Goal: Task Accomplishment & Management: Complete application form

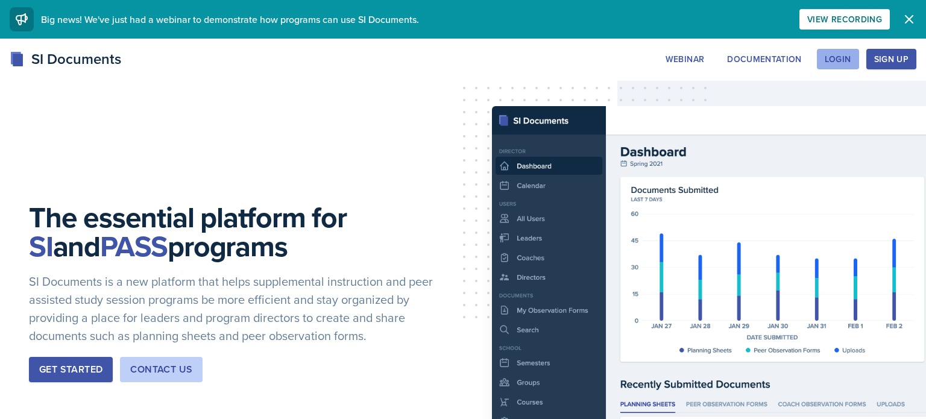
click at [845, 61] on div "Login" at bounding box center [838, 59] width 27 height 10
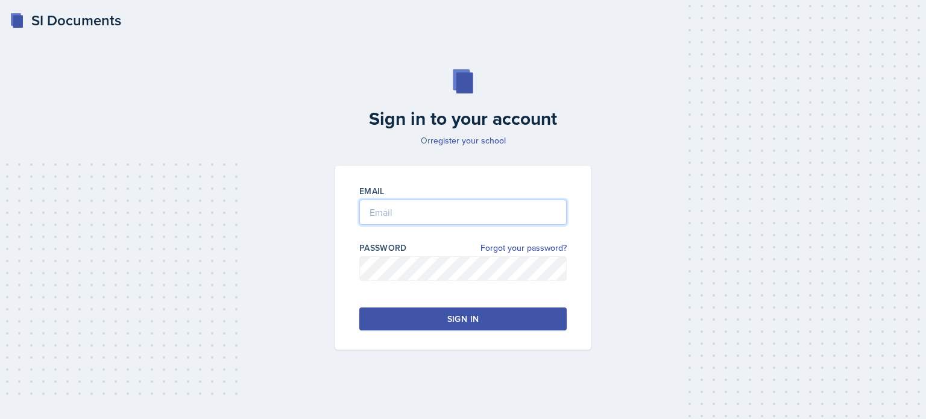
click at [503, 203] on input "email" at bounding box center [462, 212] width 207 height 25
type input "[EMAIL_ADDRESS][DOMAIN_NAME]"
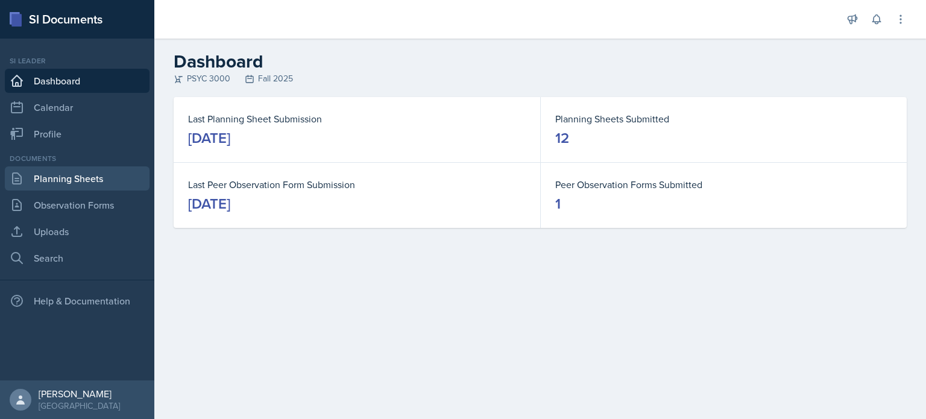
click at [119, 181] on link "Planning Sheets" at bounding box center [77, 178] width 145 height 24
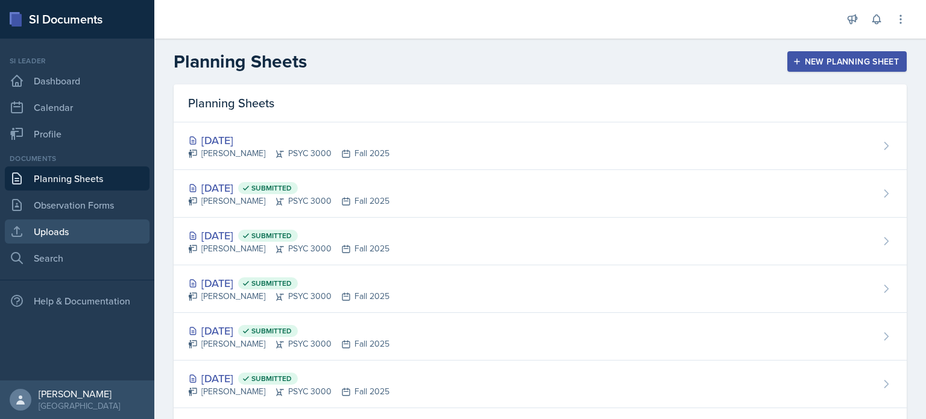
click at [86, 230] on link "Uploads" at bounding box center [77, 231] width 145 height 24
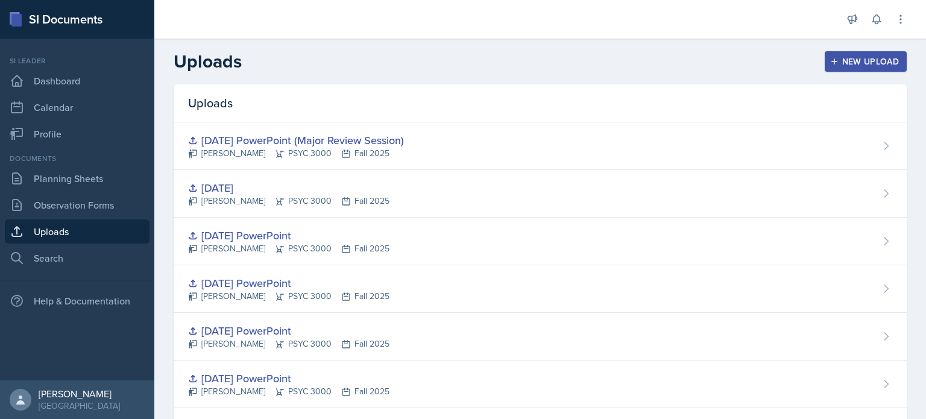
click at [874, 51] on button "New Upload" at bounding box center [866, 61] width 83 height 20
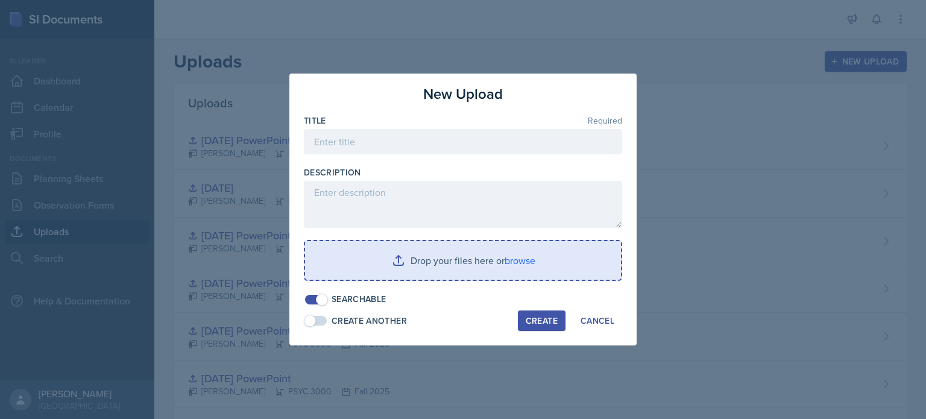
click at [409, 244] on input "file" at bounding box center [463, 260] width 316 height 39
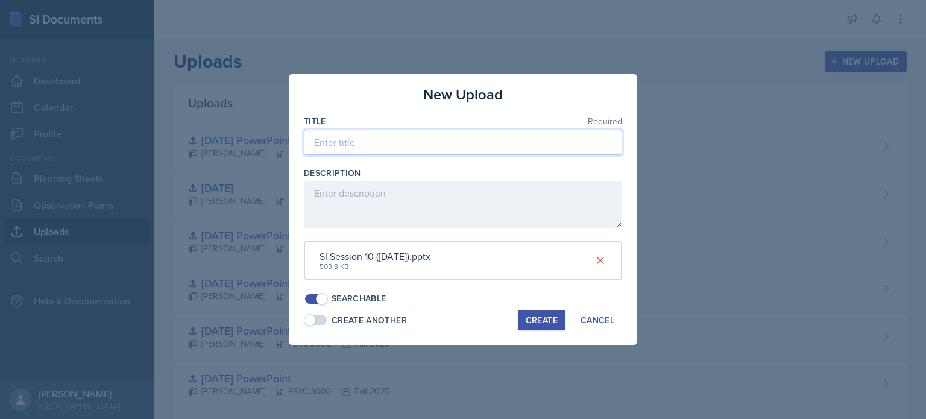
click at [458, 146] on input at bounding box center [463, 142] width 318 height 25
type input "[DATE] PowerPoint"
click at [542, 321] on div "Create" at bounding box center [542, 320] width 32 height 10
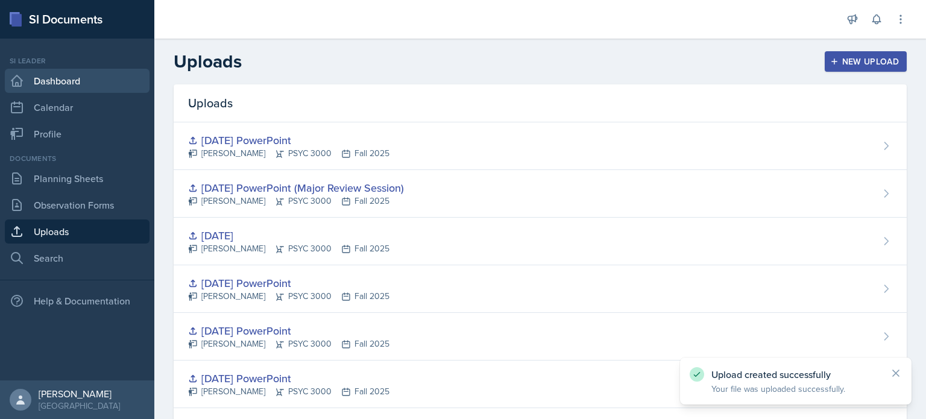
click at [78, 89] on link "Dashboard" at bounding box center [77, 81] width 145 height 24
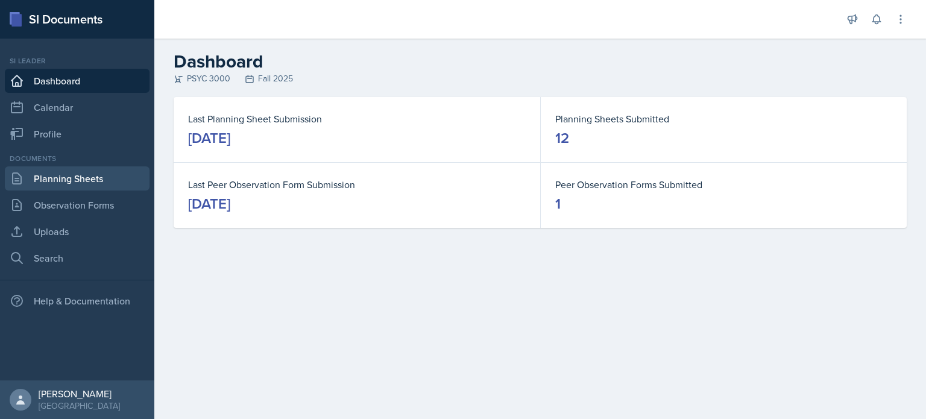
click at [69, 187] on link "Planning Sheets" at bounding box center [77, 178] width 145 height 24
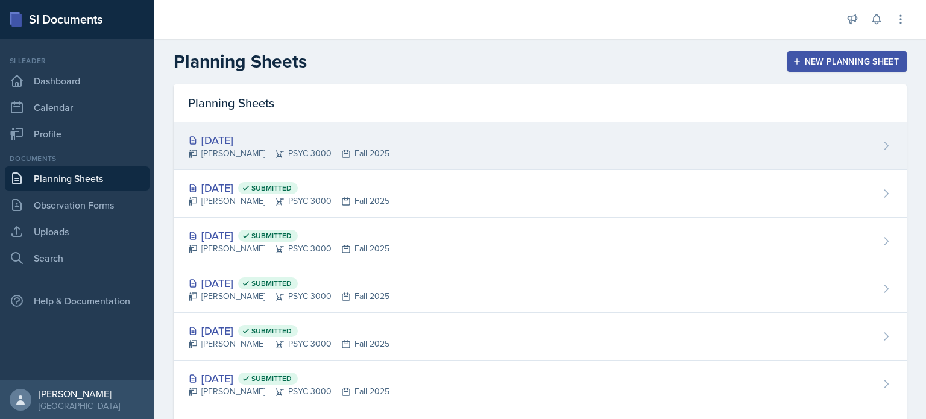
click at [440, 133] on div "[DATE] [PERSON_NAME] PSYC 3000 Fall 2025" at bounding box center [540, 146] width 733 height 48
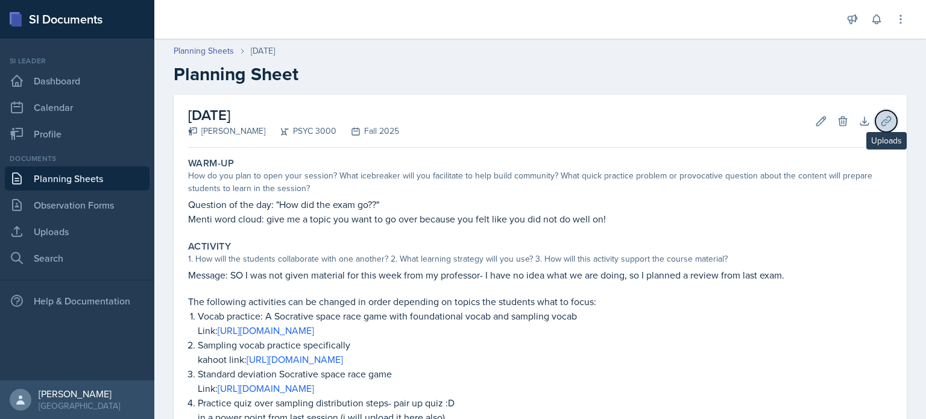
click at [876, 122] on button "Uploads" at bounding box center [886, 121] width 22 height 22
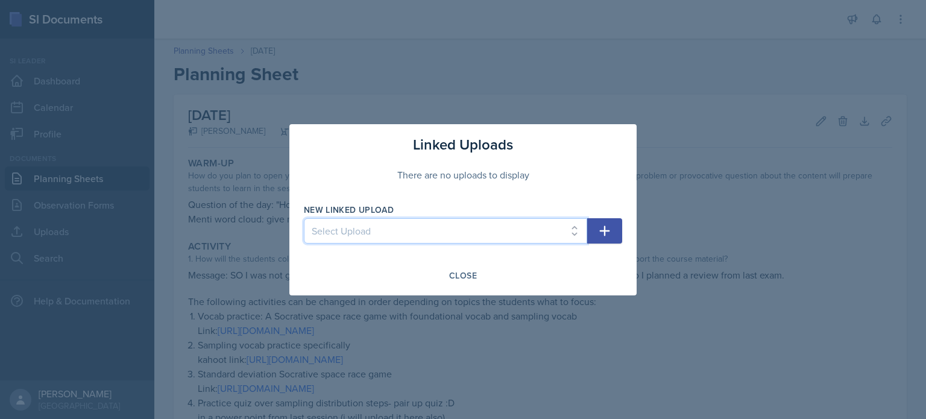
click at [408, 241] on select "Select Upload [DATE] PowerPoint [DATE] PowerPoint [DATE] PowerPoint [DATE] Powe…" at bounding box center [445, 230] width 283 height 25
select select "e8a56ac1-4cc8-45c9-a884-68aeb8b24743"
click at [304, 218] on select "Select Upload [DATE] PowerPoint [DATE] PowerPoint [DATE] PowerPoint [DATE] Powe…" at bounding box center [445, 230] width 283 height 25
click at [595, 230] on button "button" at bounding box center [604, 230] width 35 height 25
select select
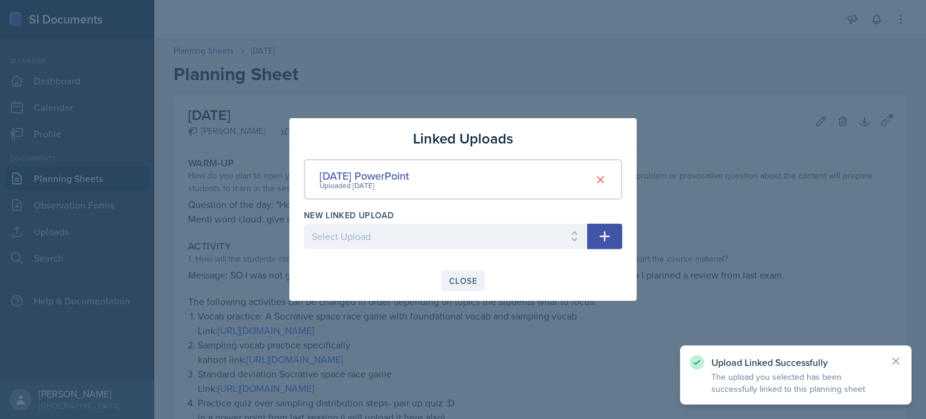
click at [483, 280] on button "Close" at bounding box center [462, 281] width 43 height 20
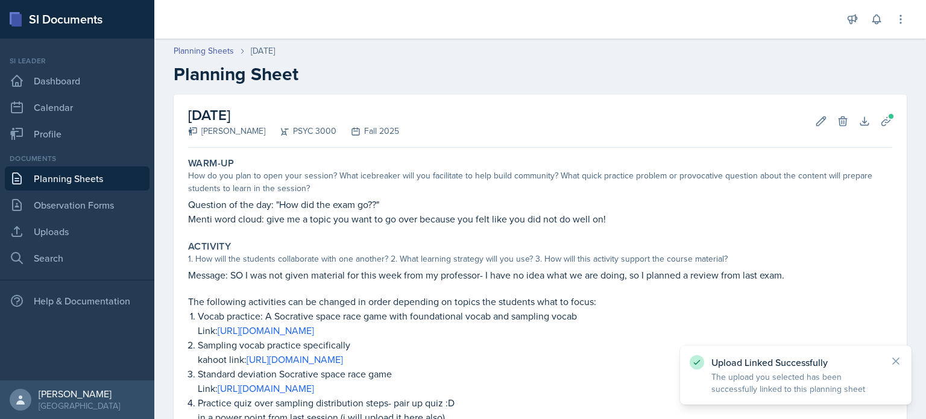
scroll to position [241, 0]
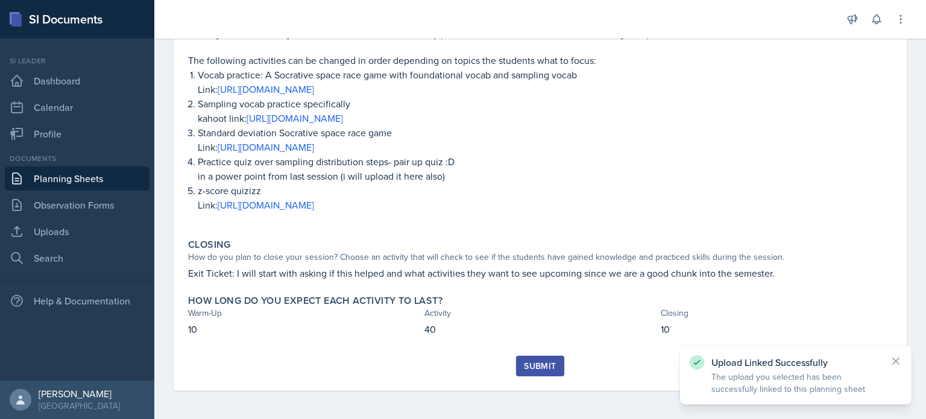
click at [535, 374] on button "Submit" at bounding box center [540, 366] width 48 height 20
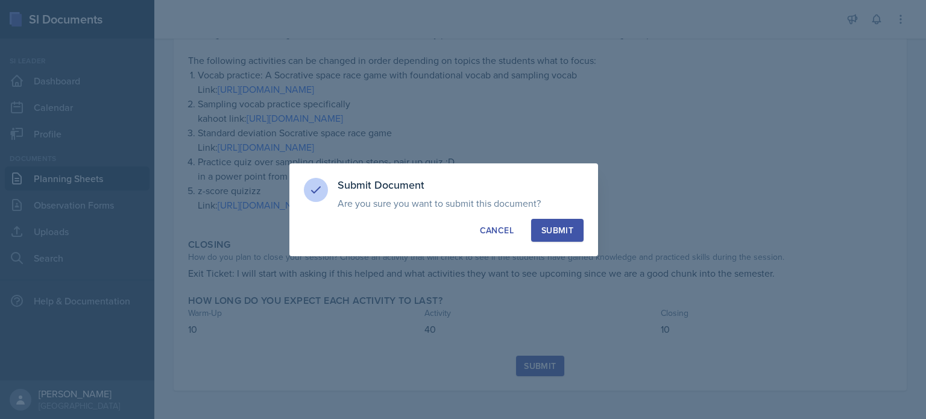
click at [552, 229] on div "Submit" at bounding box center [557, 230] width 32 height 12
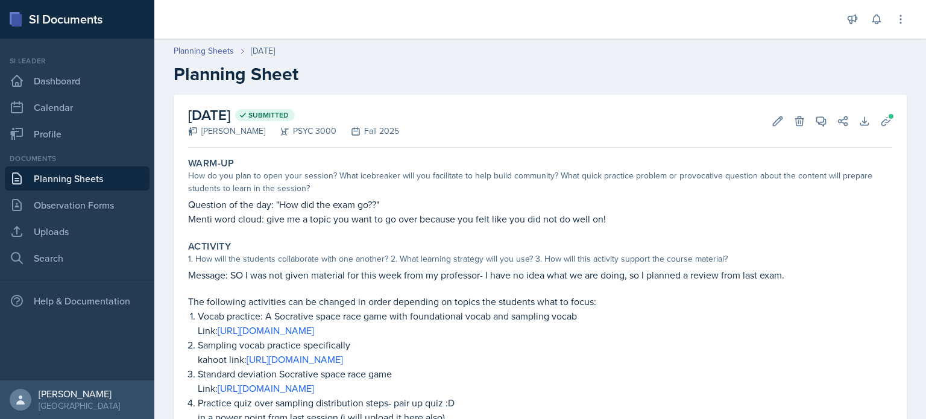
scroll to position [0, 0]
click at [145, 176] on link "Planning Sheets" at bounding box center [77, 178] width 145 height 24
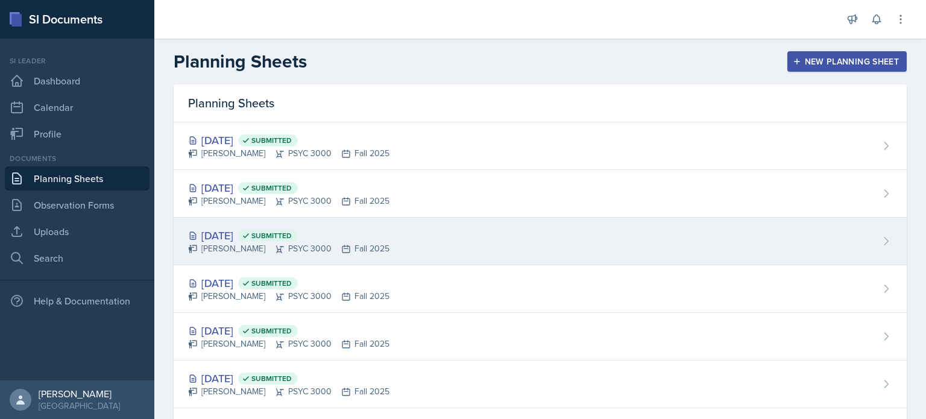
click at [412, 231] on div "[DATE] Submitted [PERSON_NAME] PSYC 3000 Fall 2025" at bounding box center [540, 242] width 733 height 48
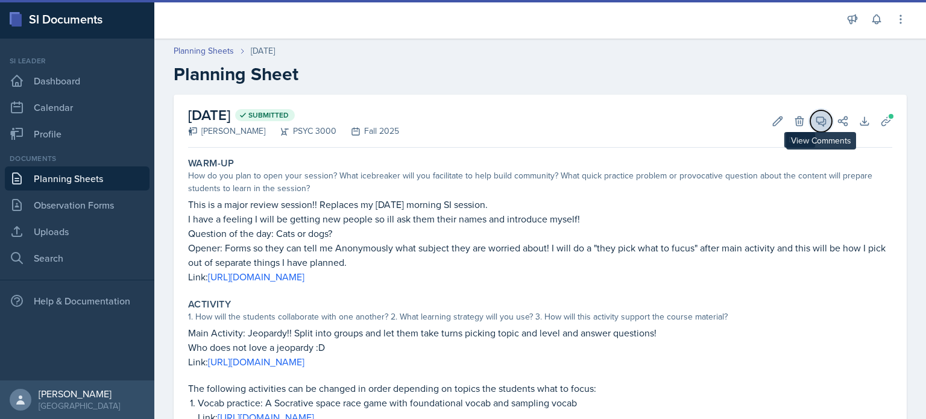
click at [814, 124] on button "View Comments" at bounding box center [821, 121] width 22 height 22
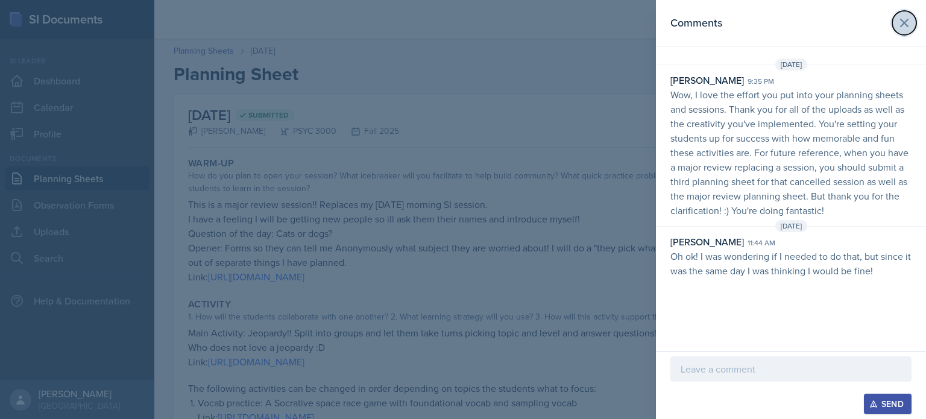
click at [893, 20] on button at bounding box center [904, 23] width 24 height 24
